Goal: Obtain resource: Download file/media

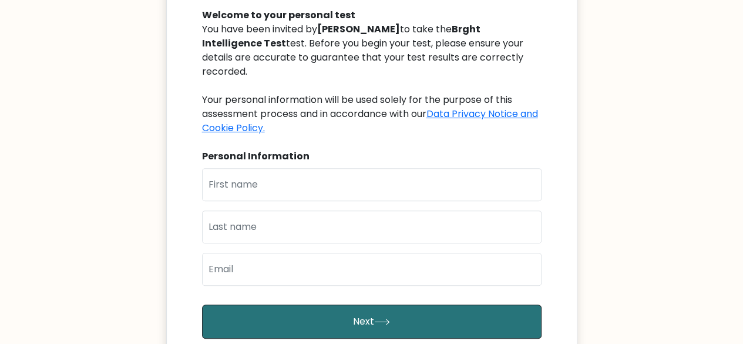
scroll to position [133, 0]
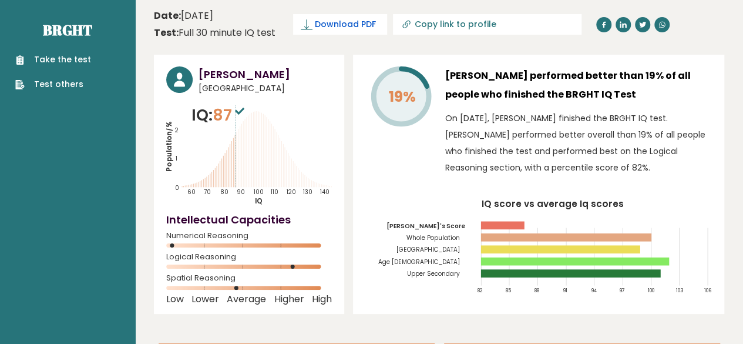
click at [375, 23] on link "Download PDF" at bounding box center [340, 24] width 94 height 21
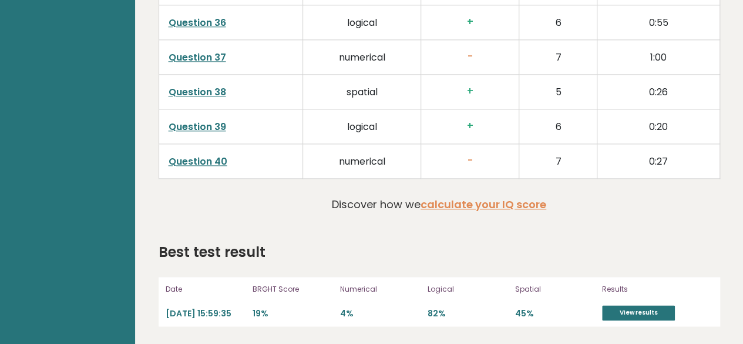
scroll to position [2920, 0]
click at [606, 309] on link "View results" at bounding box center [638, 312] width 73 height 15
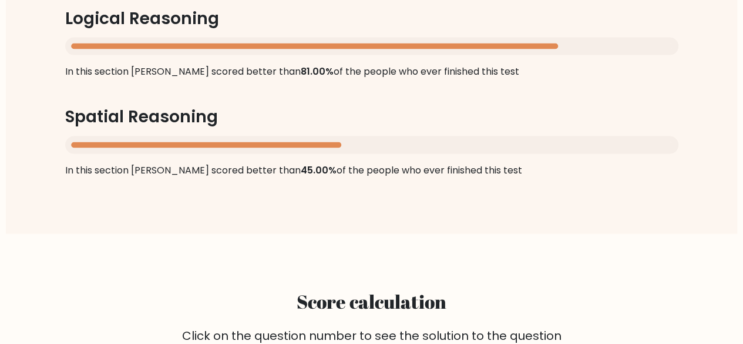
scroll to position [1165, 0]
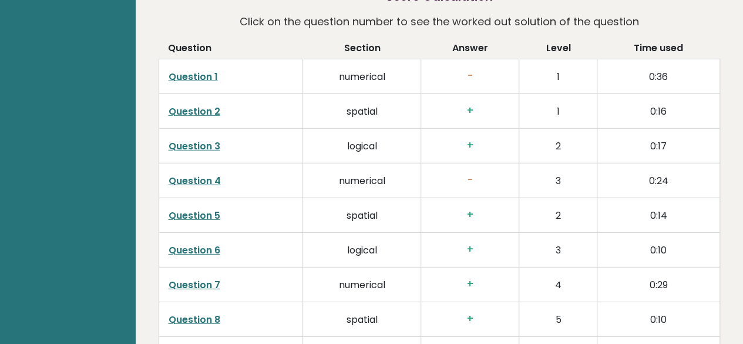
click at [552, 226] on td "2" at bounding box center [558, 215] width 78 height 35
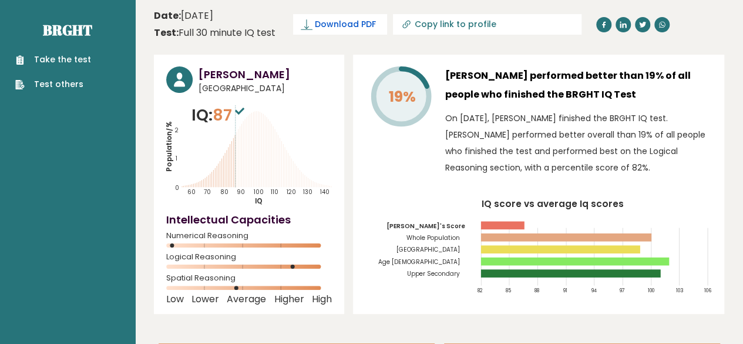
click at [328, 28] on span "Download PDF" at bounding box center [345, 24] width 61 height 12
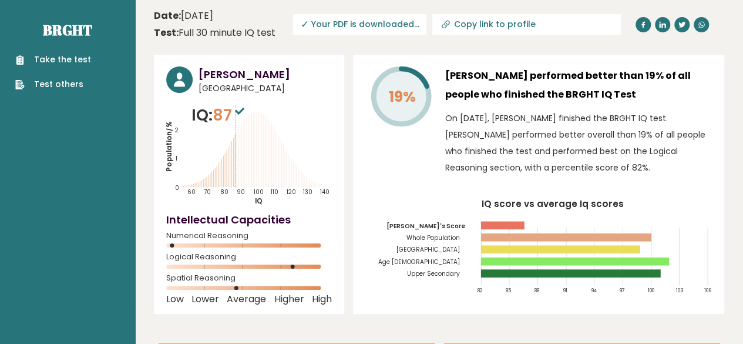
scroll to position [2, 0]
